Goal: Transaction & Acquisition: Purchase product/service

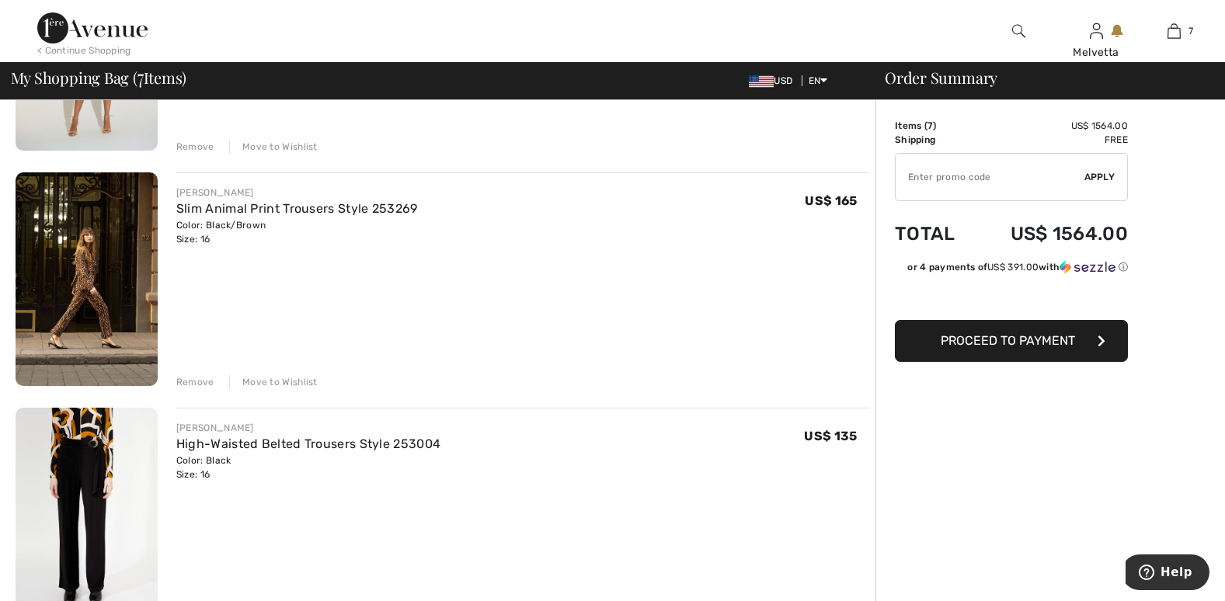
scroll to position [1052, 0]
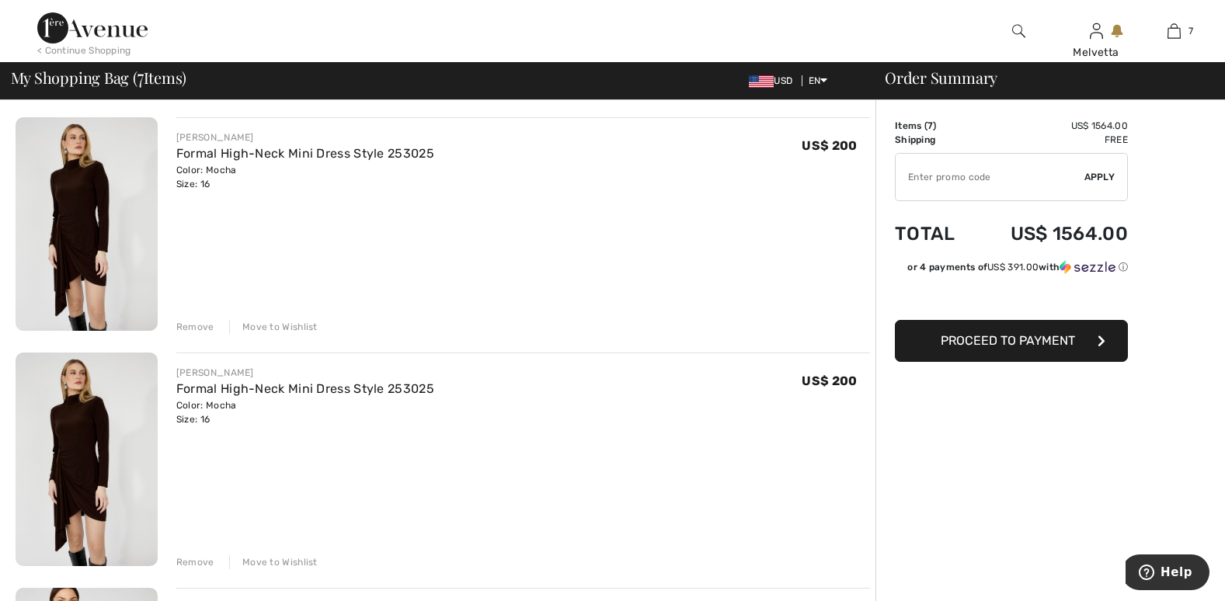
click at [198, 322] on div "Remove" at bounding box center [195, 327] width 38 height 14
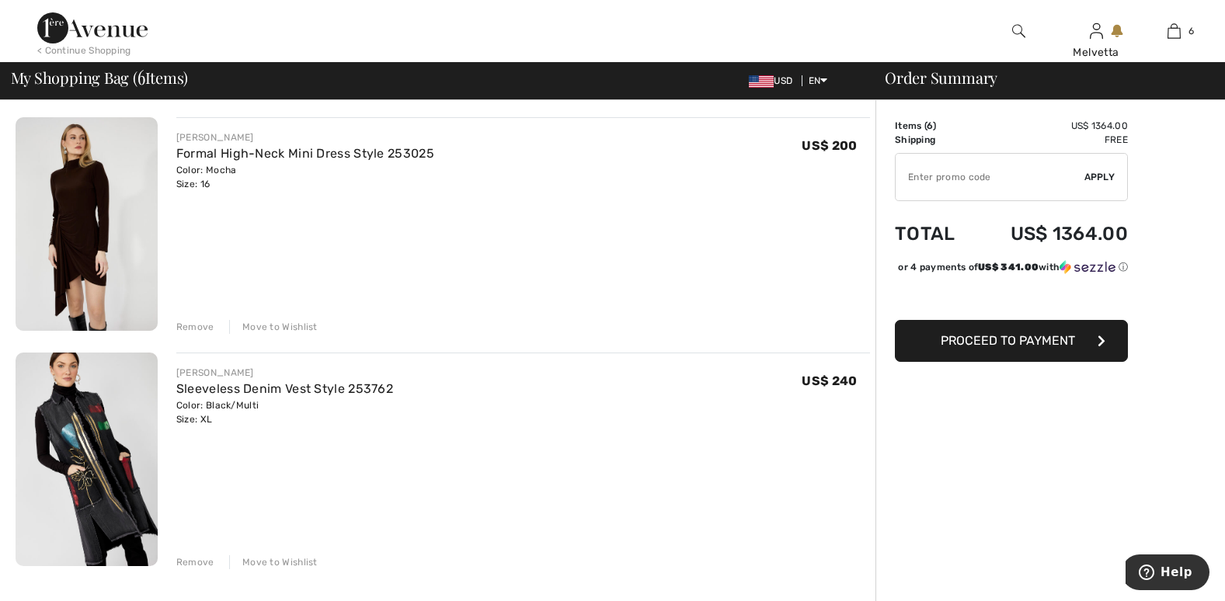
click at [198, 557] on div "Remove" at bounding box center [195, 562] width 38 height 14
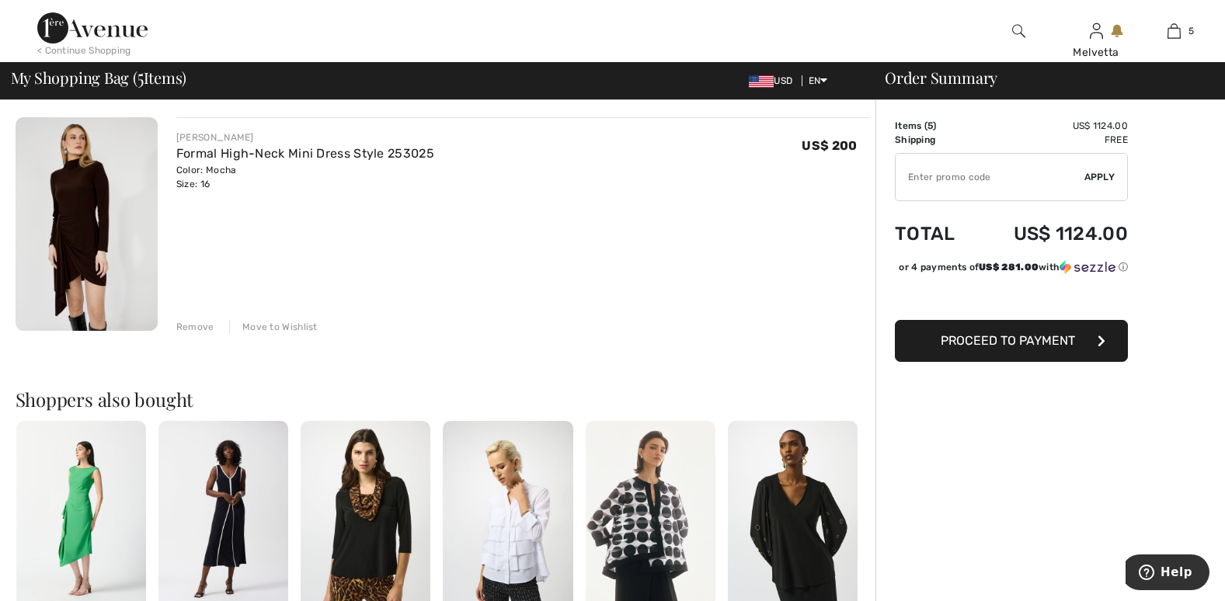
scroll to position [1430, 0]
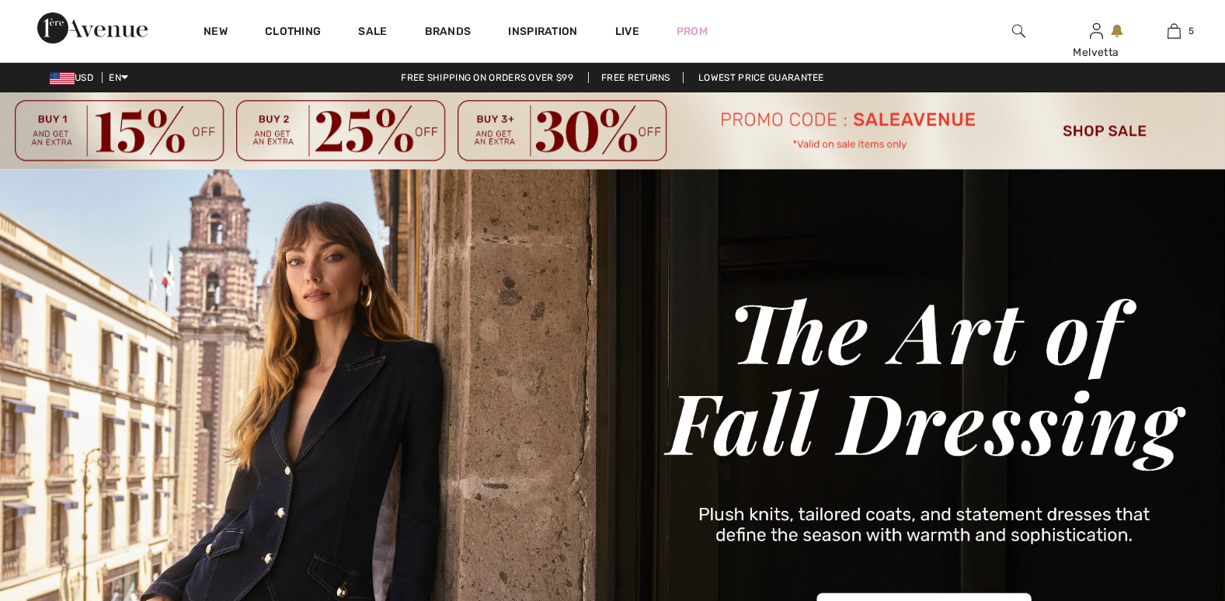
checkbox input "true"
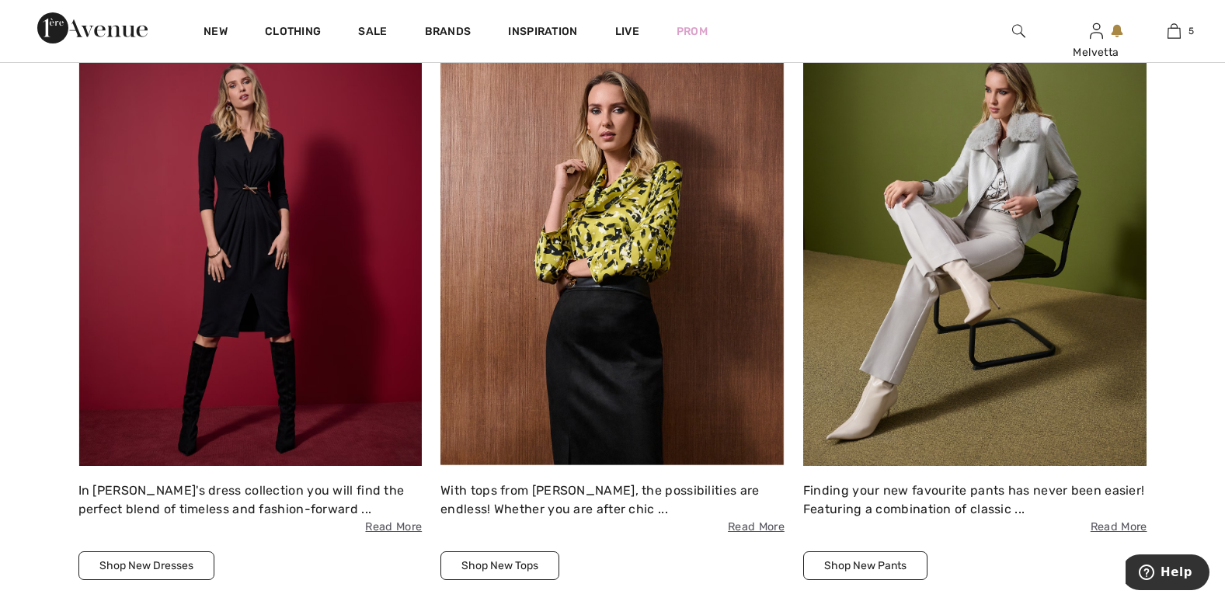
scroll to position [2103, 0]
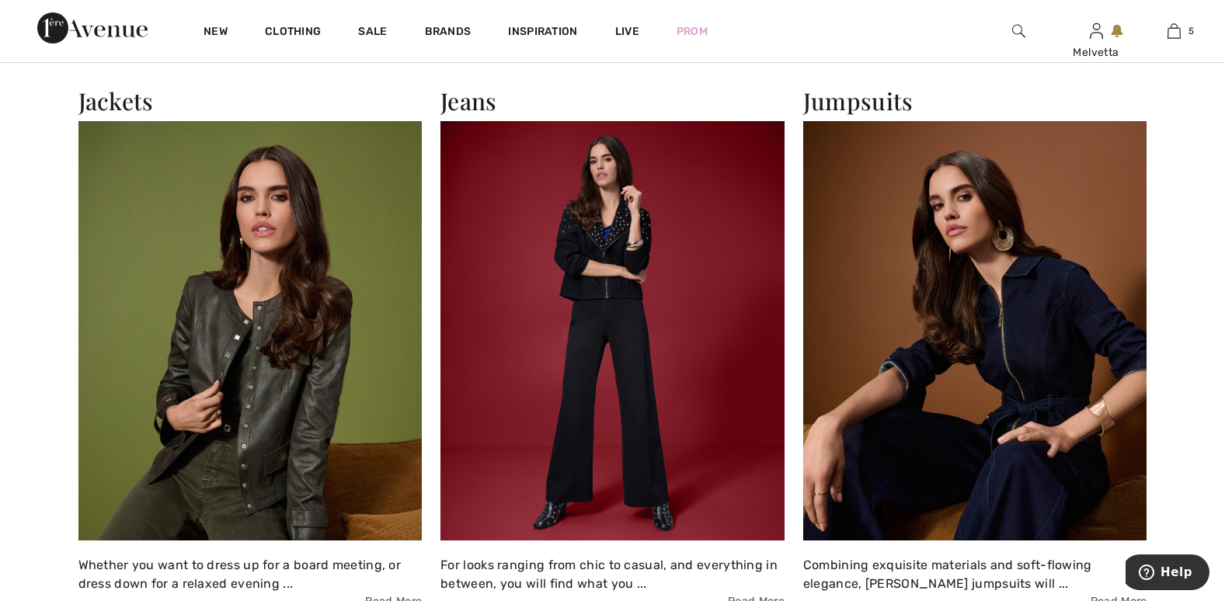
click at [1016, 27] on img at bounding box center [1018, 31] width 13 height 19
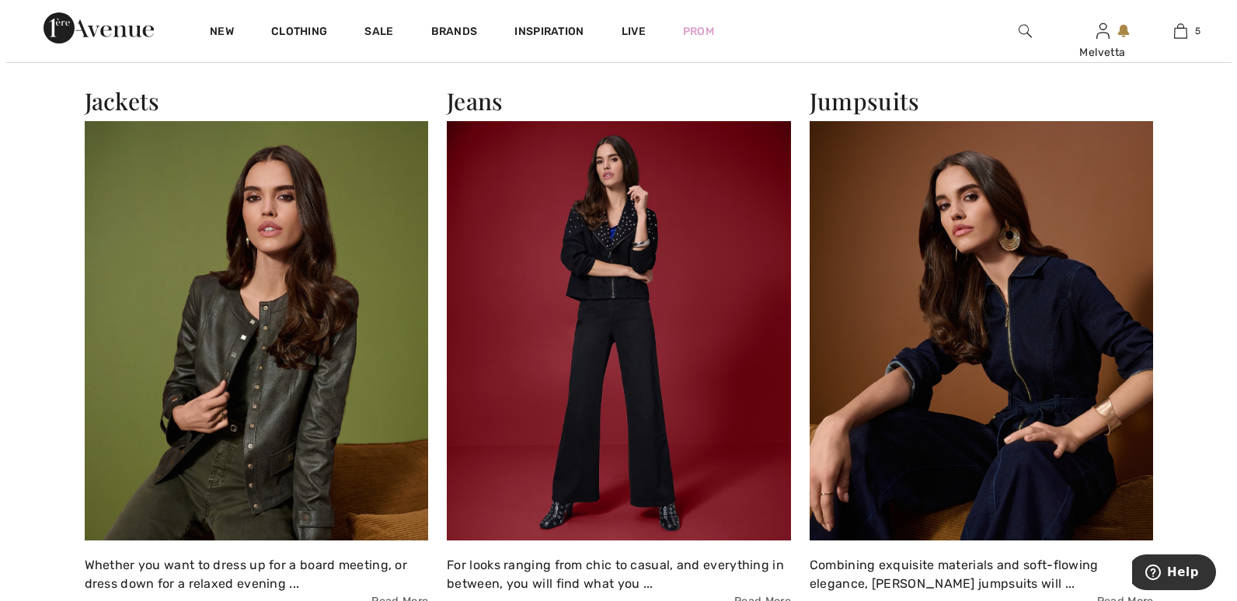
scroll to position [2115, 0]
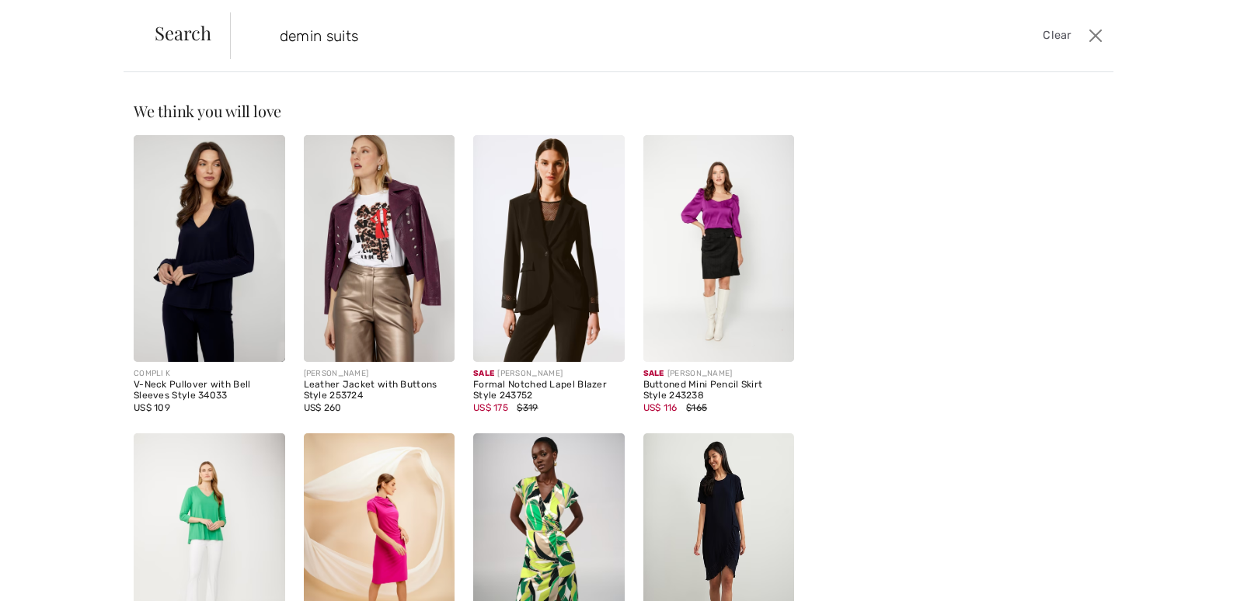
type input "demin suits"
click at [426, 312] on img at bounding box center [379, 248] width 151 height 227
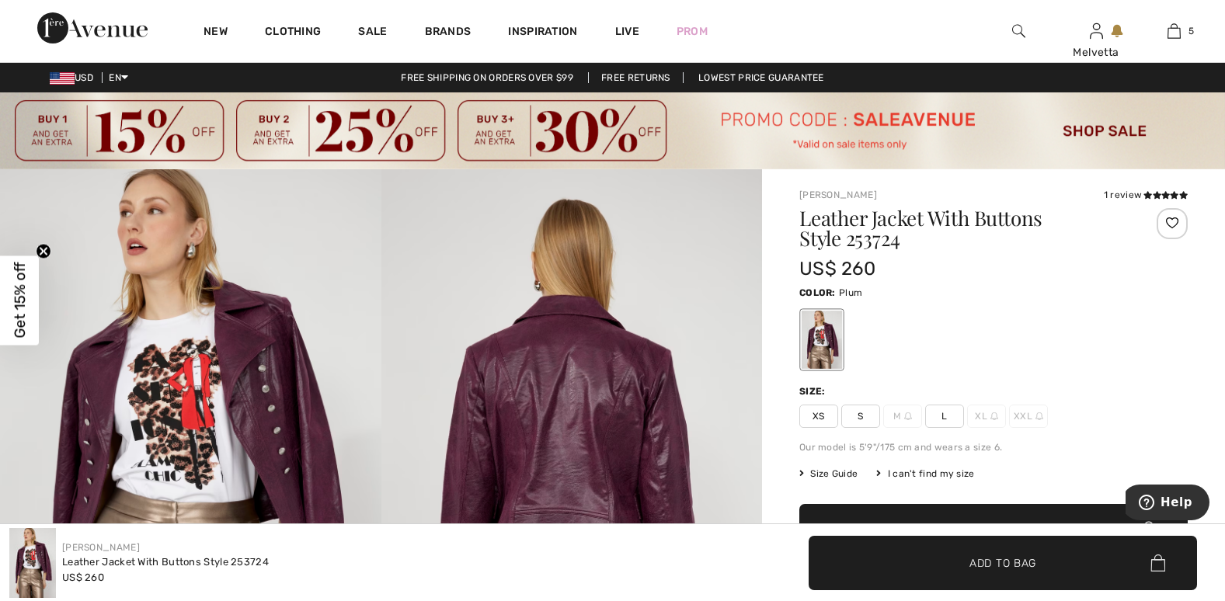
scroll to position [526, 0]
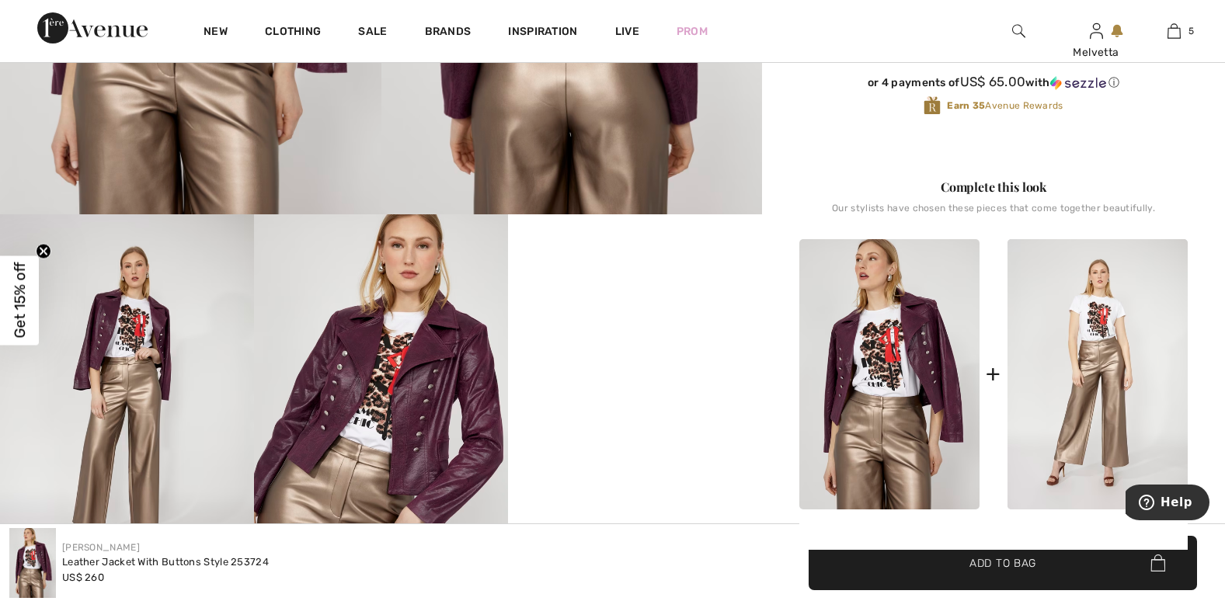
click at [412, 437] on img at bounding box center [381, 404] width 254 height 381
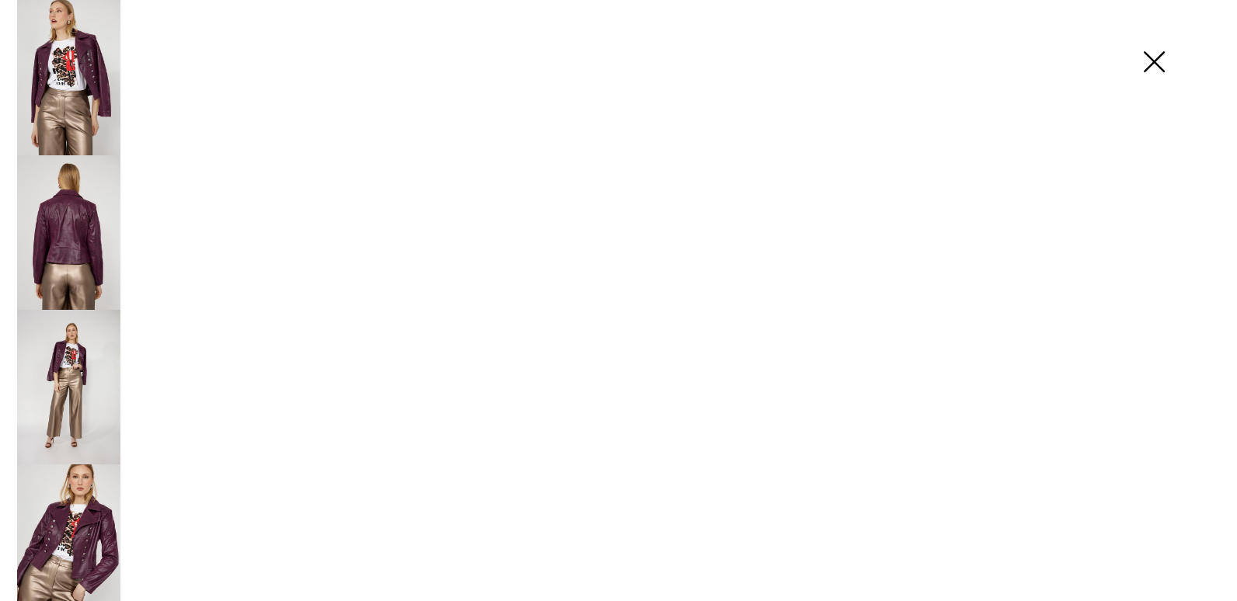
scroll to position [527, 0]
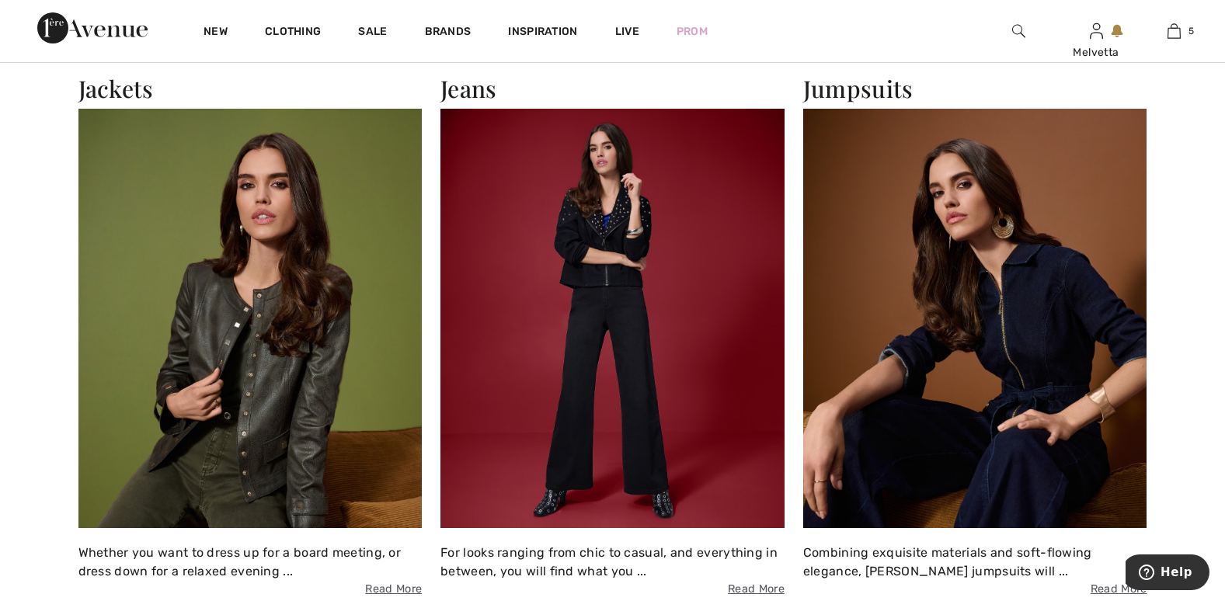
click at [871, 450] on img at bounding box center [975, 318] width 344 height 419
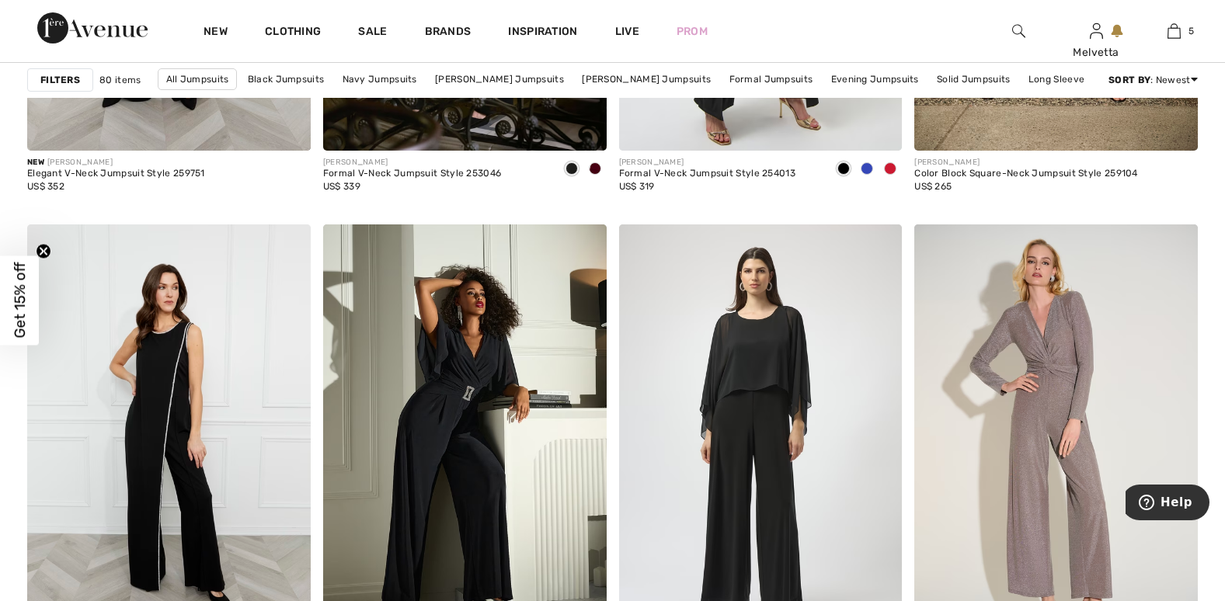
scroll to position [2103, 0]
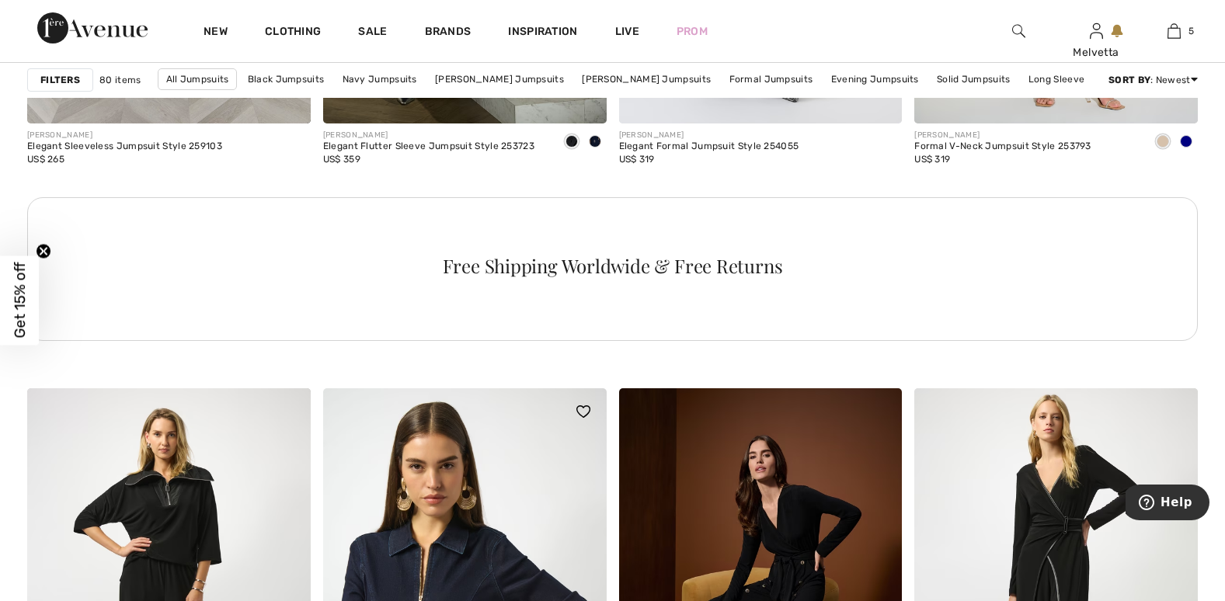
click at [487, 527] on img at bounding box center [464, 600] width 283 height 425
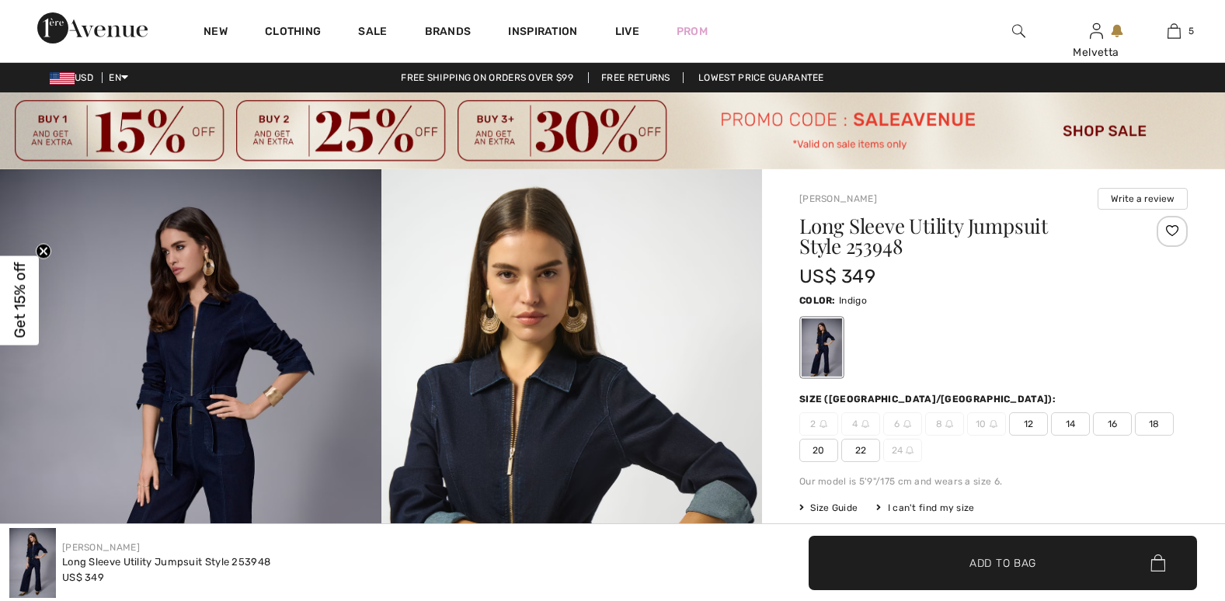
checkbox input "true"
click at [1111, 419] on span "16" at bounding box center [1112, 423] width 39 height 23
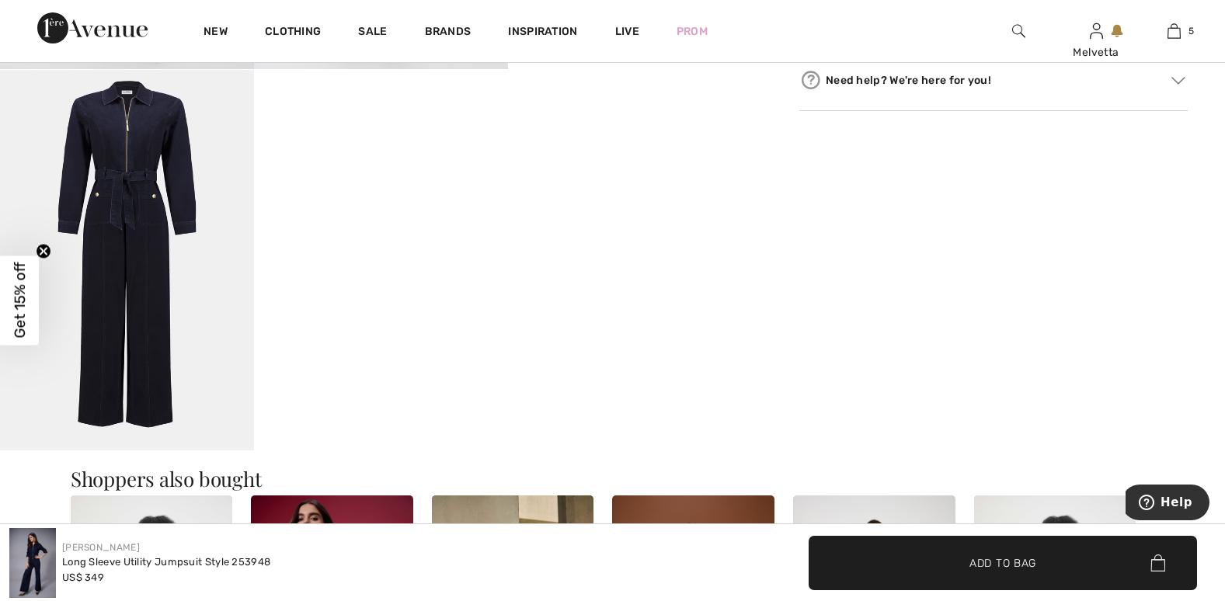
scroll to position [526, 0]
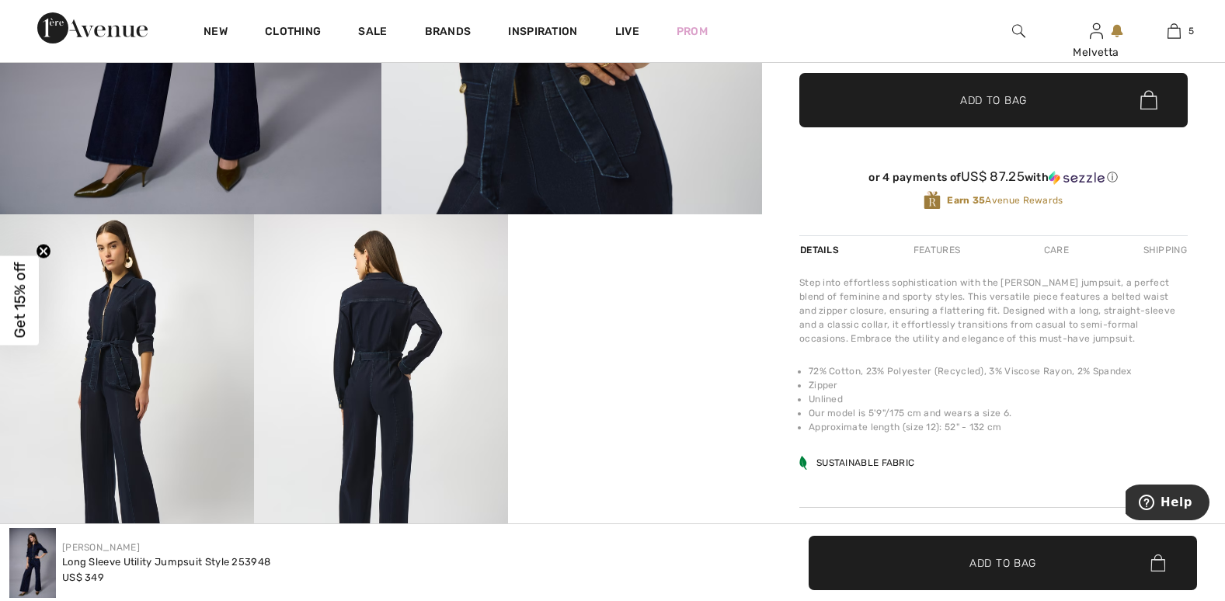
click at [601, 342] on video "Your browser does not support the video tag." at bounding box center [635, 277] width 254 height 127
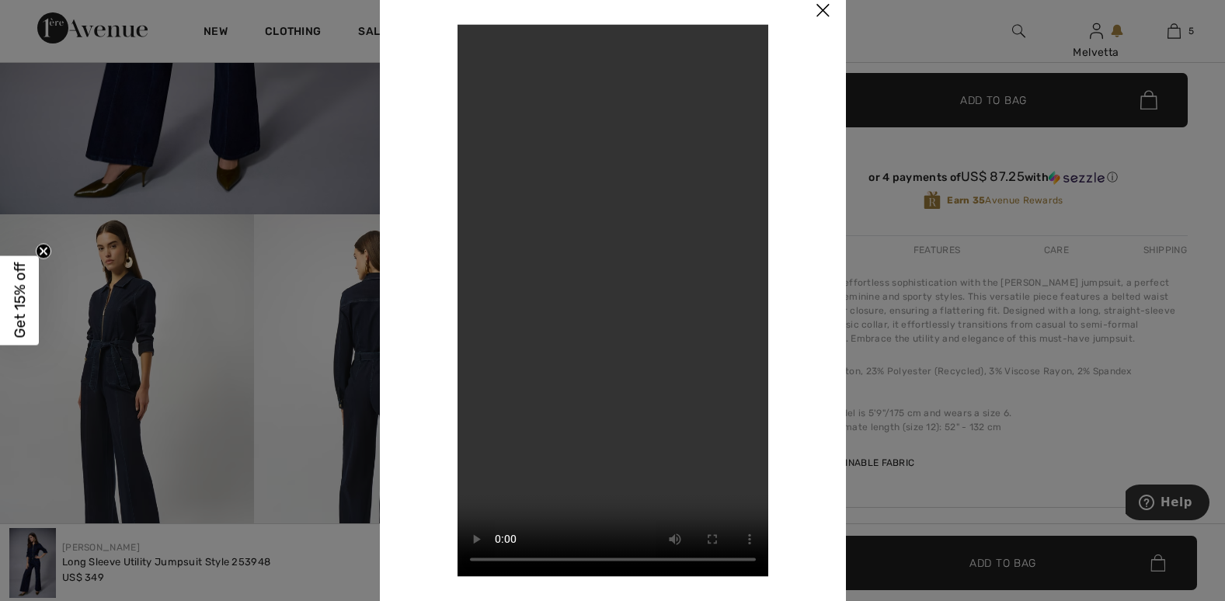
click at [820, 8] on img at bounding box center [822, 11] width 47 height 48
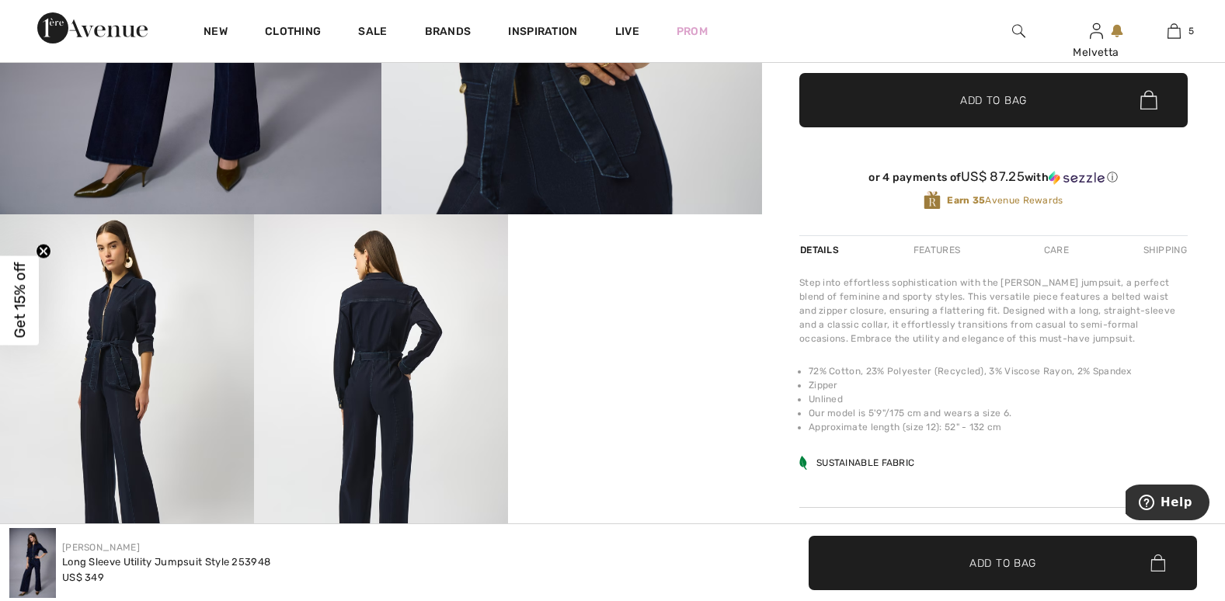
click at [1006, 106] on span "Add to Bag" at bounding box center [993, 100] width 67 height 16
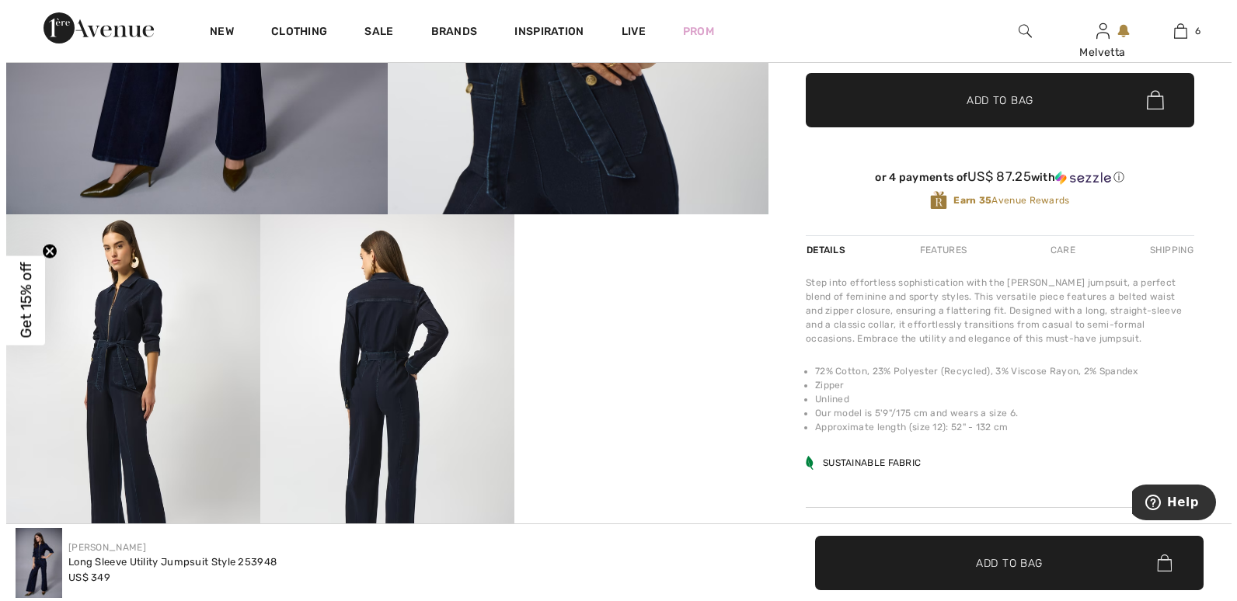
scroll to position [0, 0]
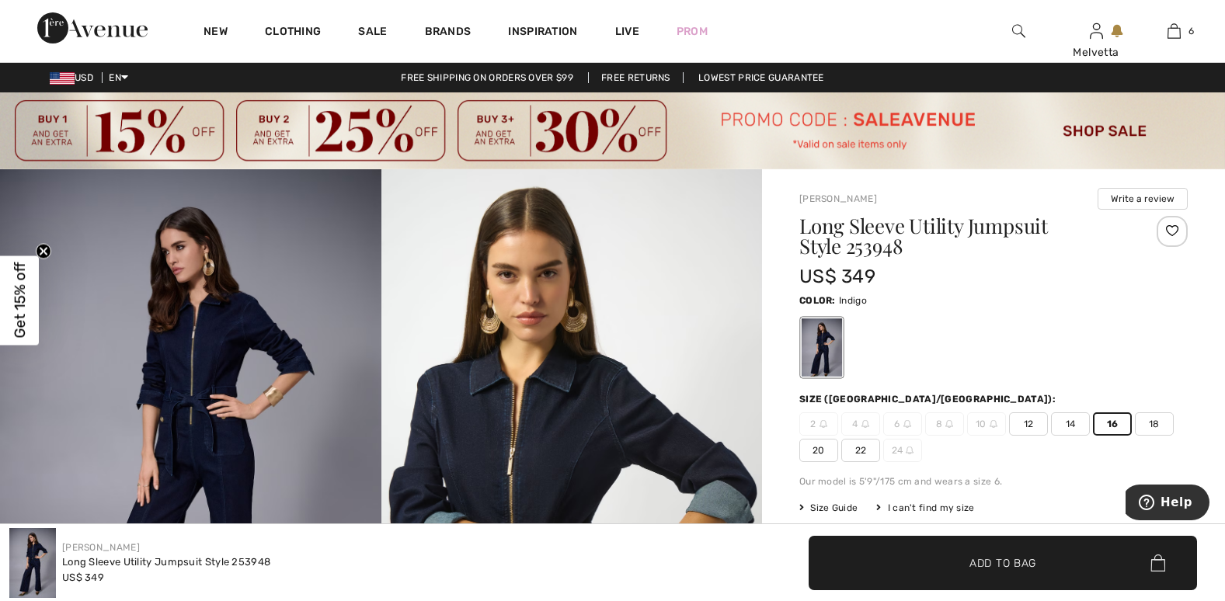
click at [527, 433] on img at bounding box center [571, 454] width 381 height 571
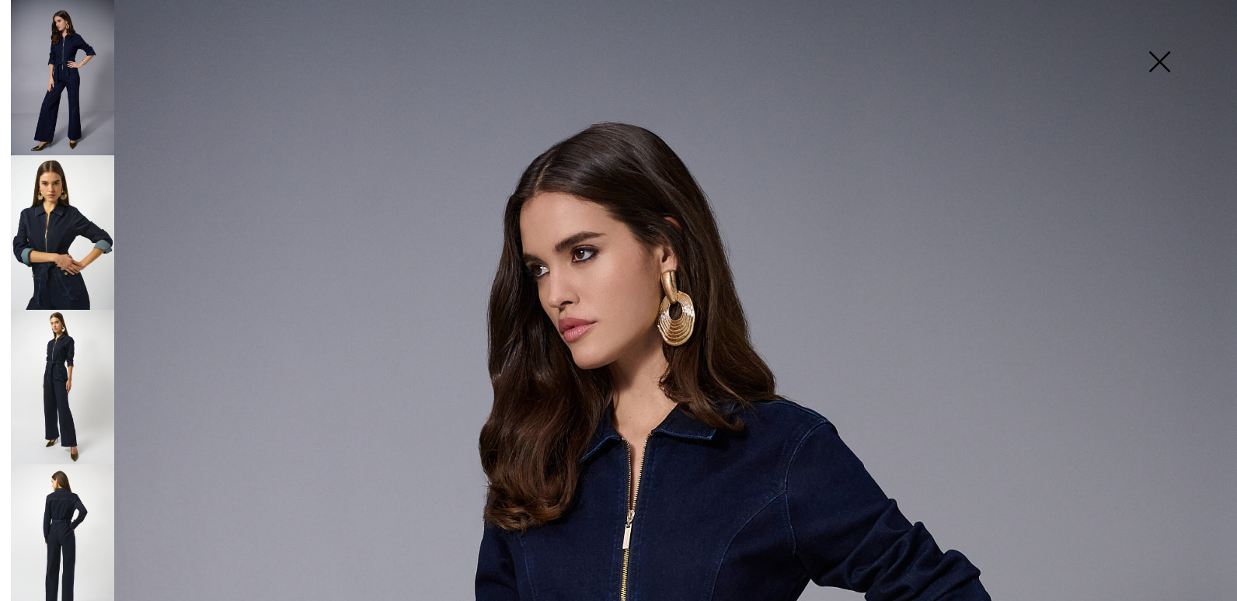
click at [63, 388] on img at bounding box center [62, 387] width 103 height 155
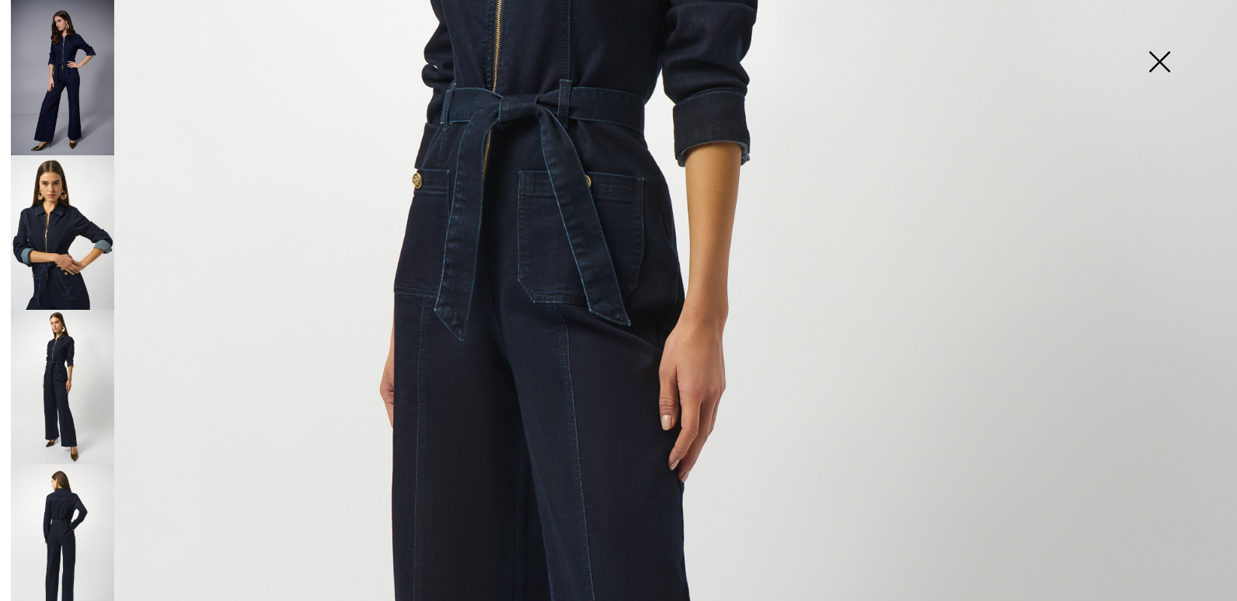
scroll to position [1052, 0]
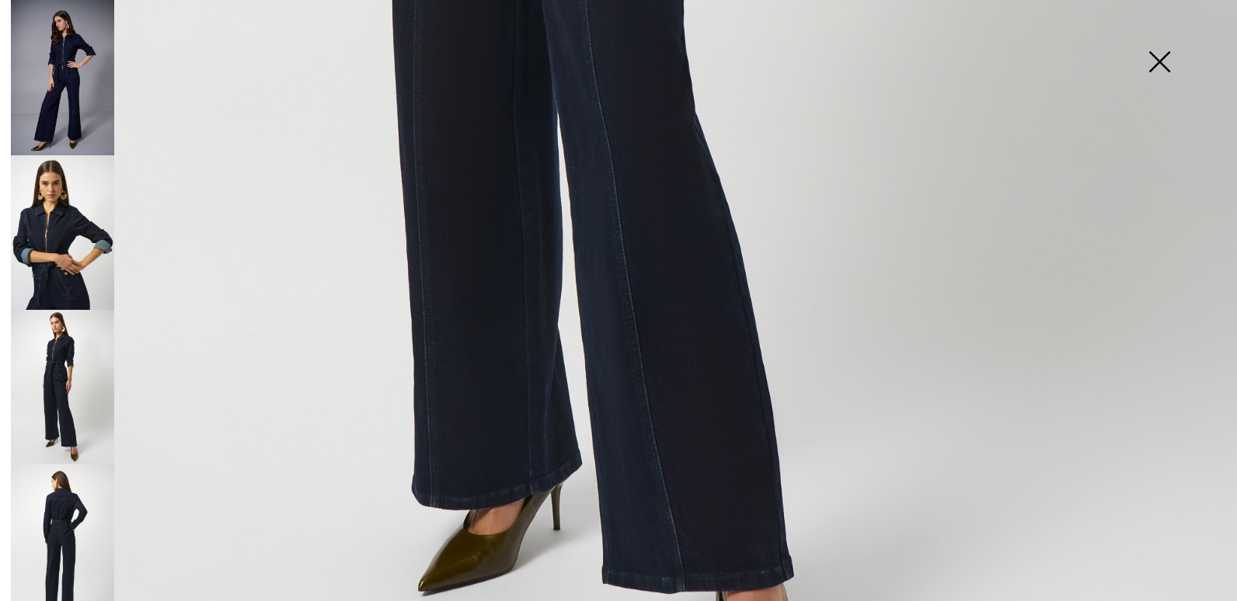
click at [81, 57] on img at bounding box center [62, 77] width 103 height 155
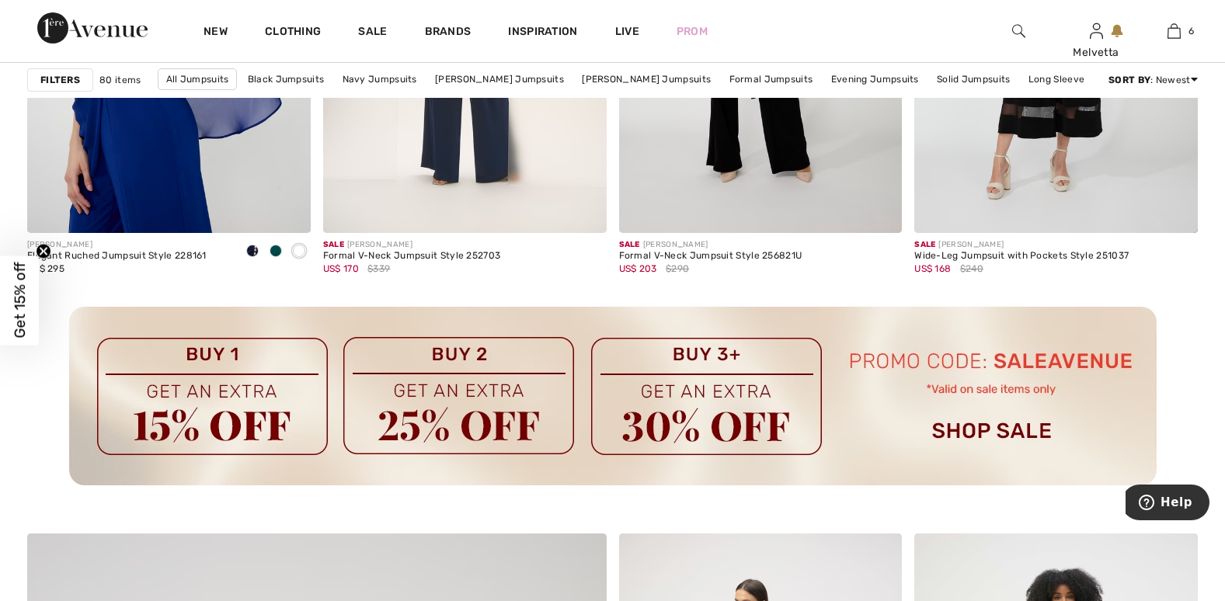
scroll to position [4207, 0]
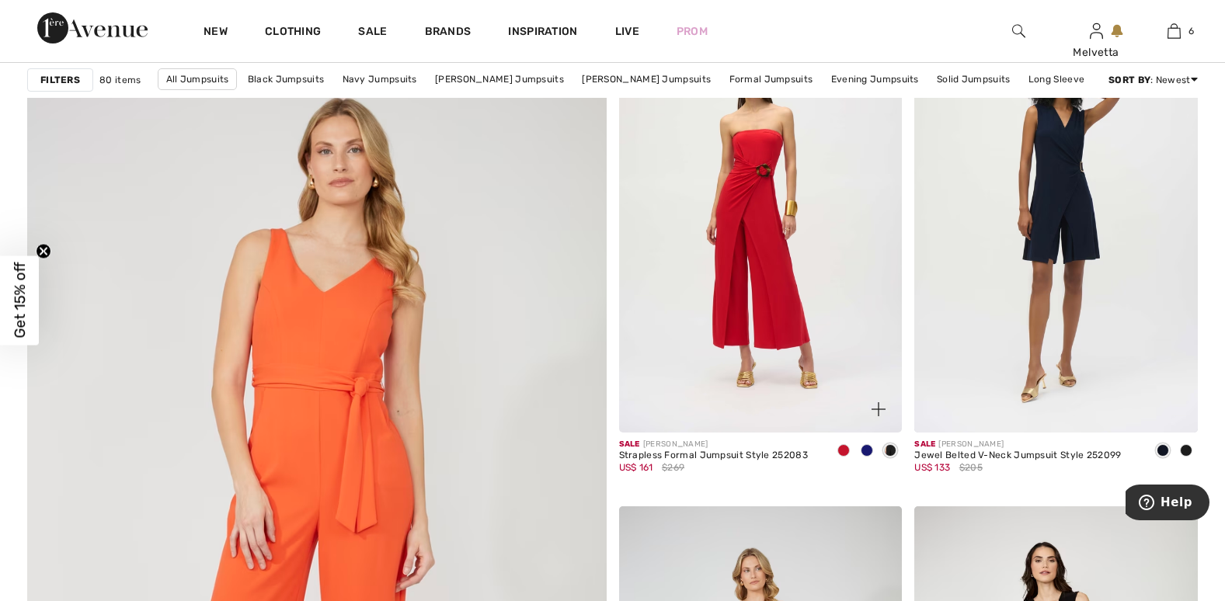
click at [735, 301] on img at bounding box center [760, 220] width 283 height 425
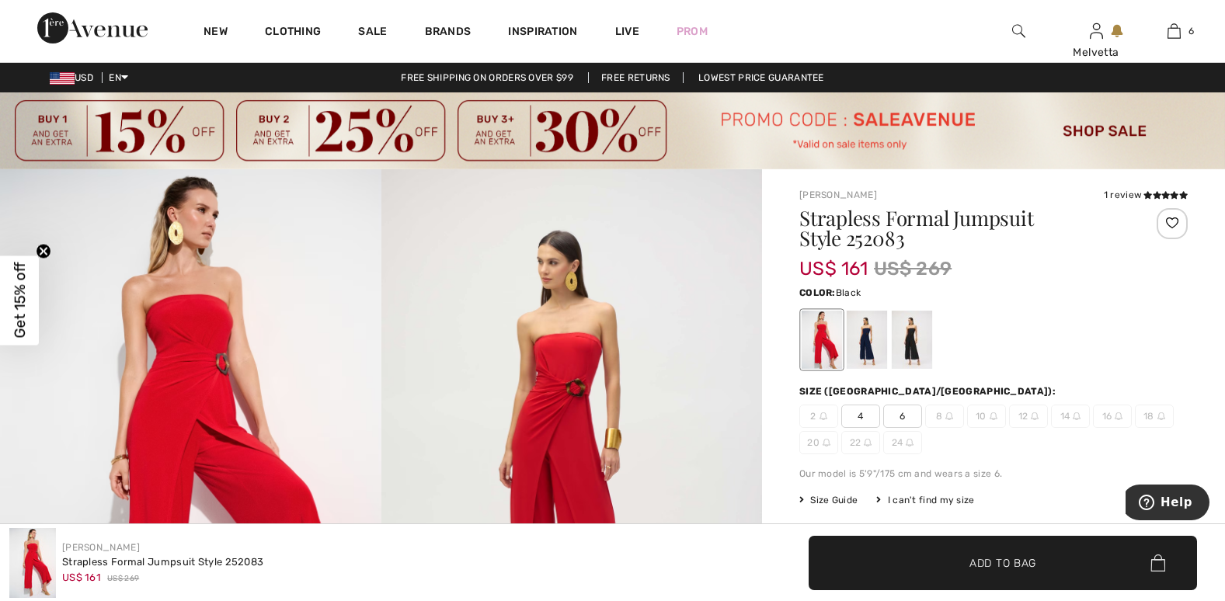
click at [910, 337] on div at bounding box center [912, 340] width 40 height 58
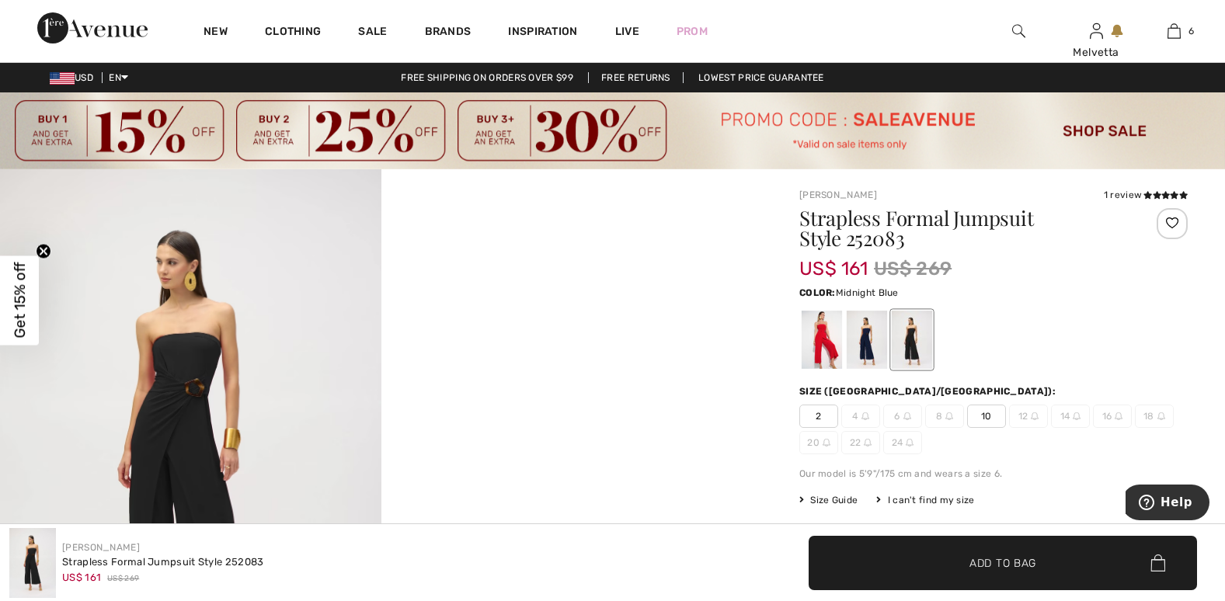
click at [865, 337] on div at bounding box center [867, 340] width 40 height 58
